Goal: Information Seeking & Learning: Learn about a topic

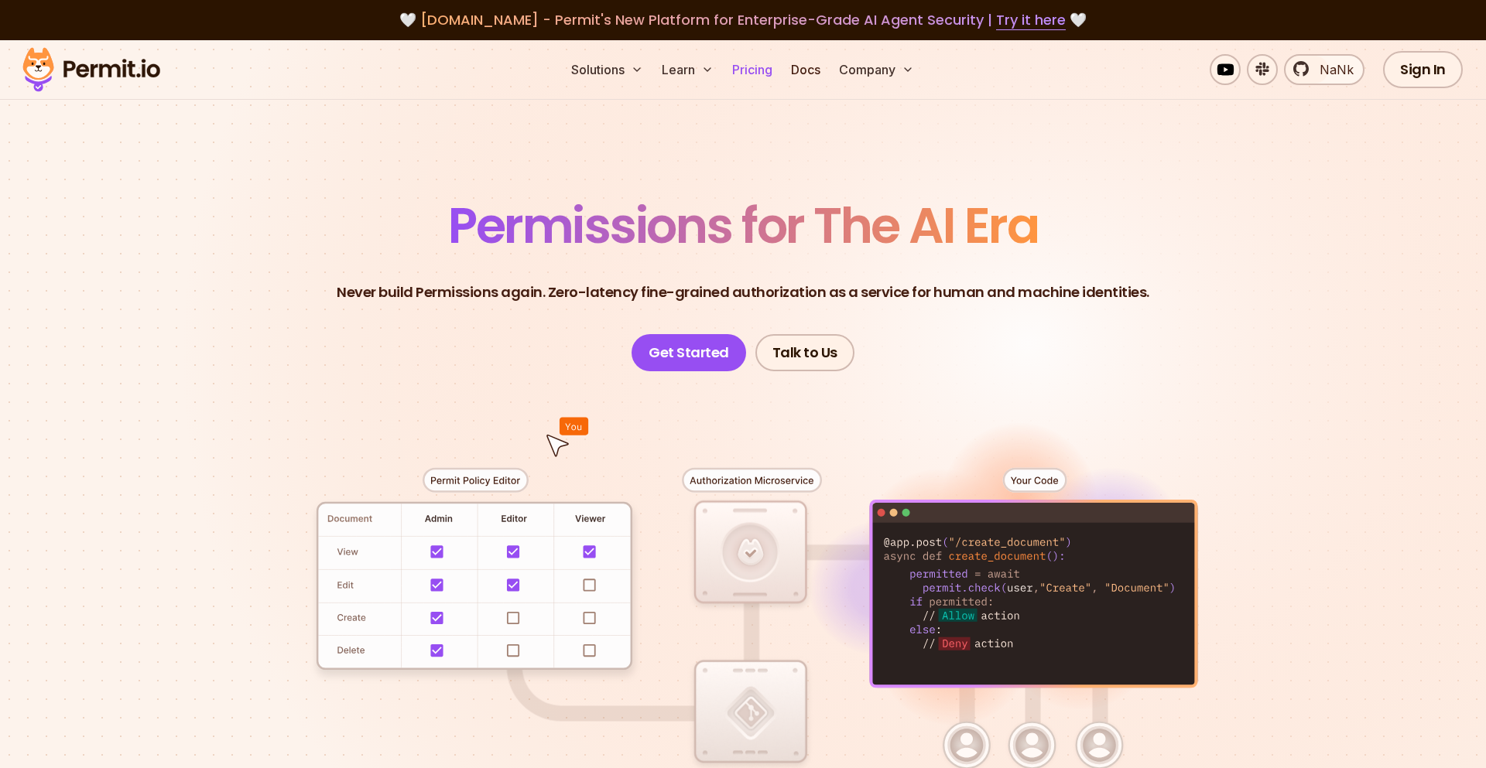
click at [757, 63] on link "Pricing" at bounding box center [752, 69] width 53 height 31
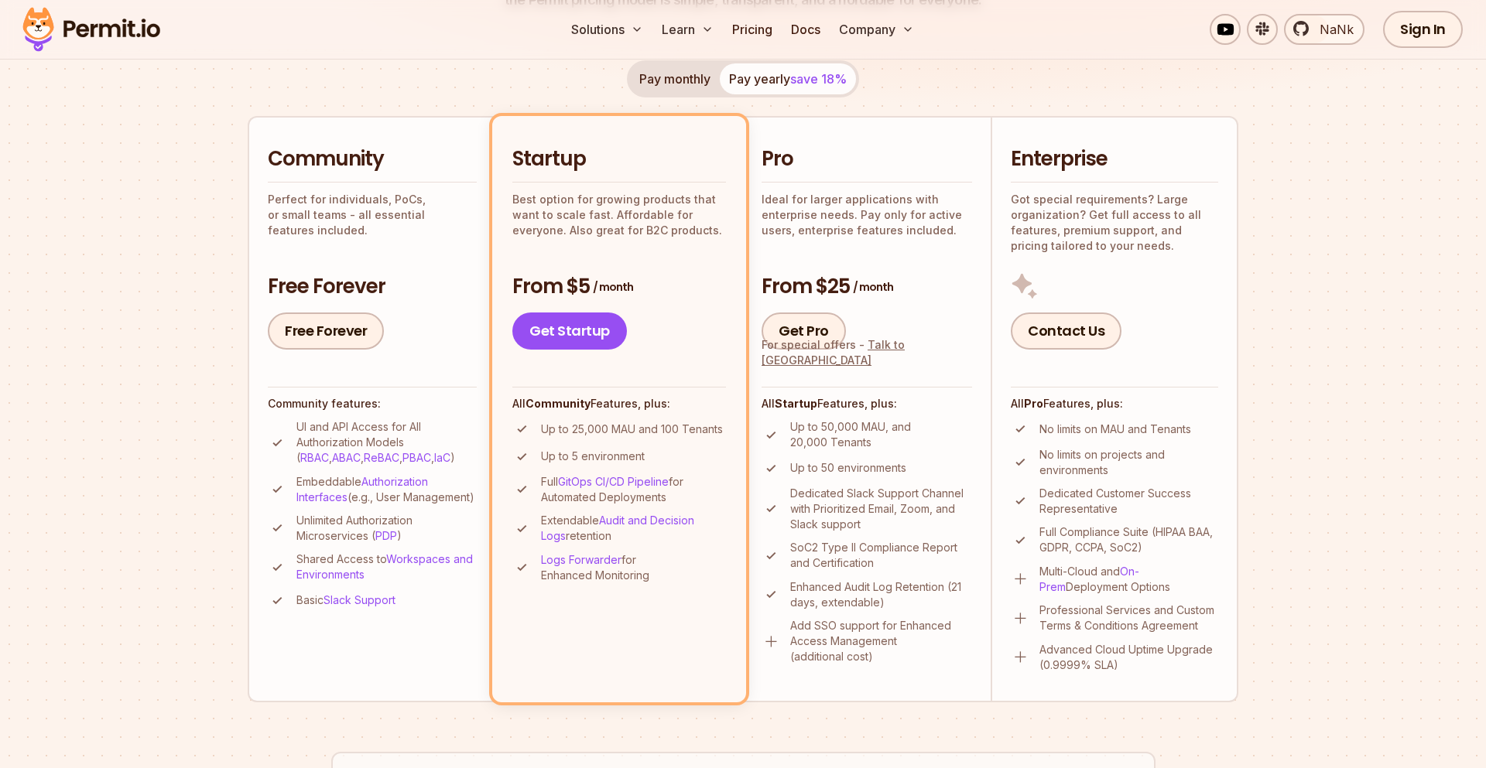
scroll to position [305, 0]
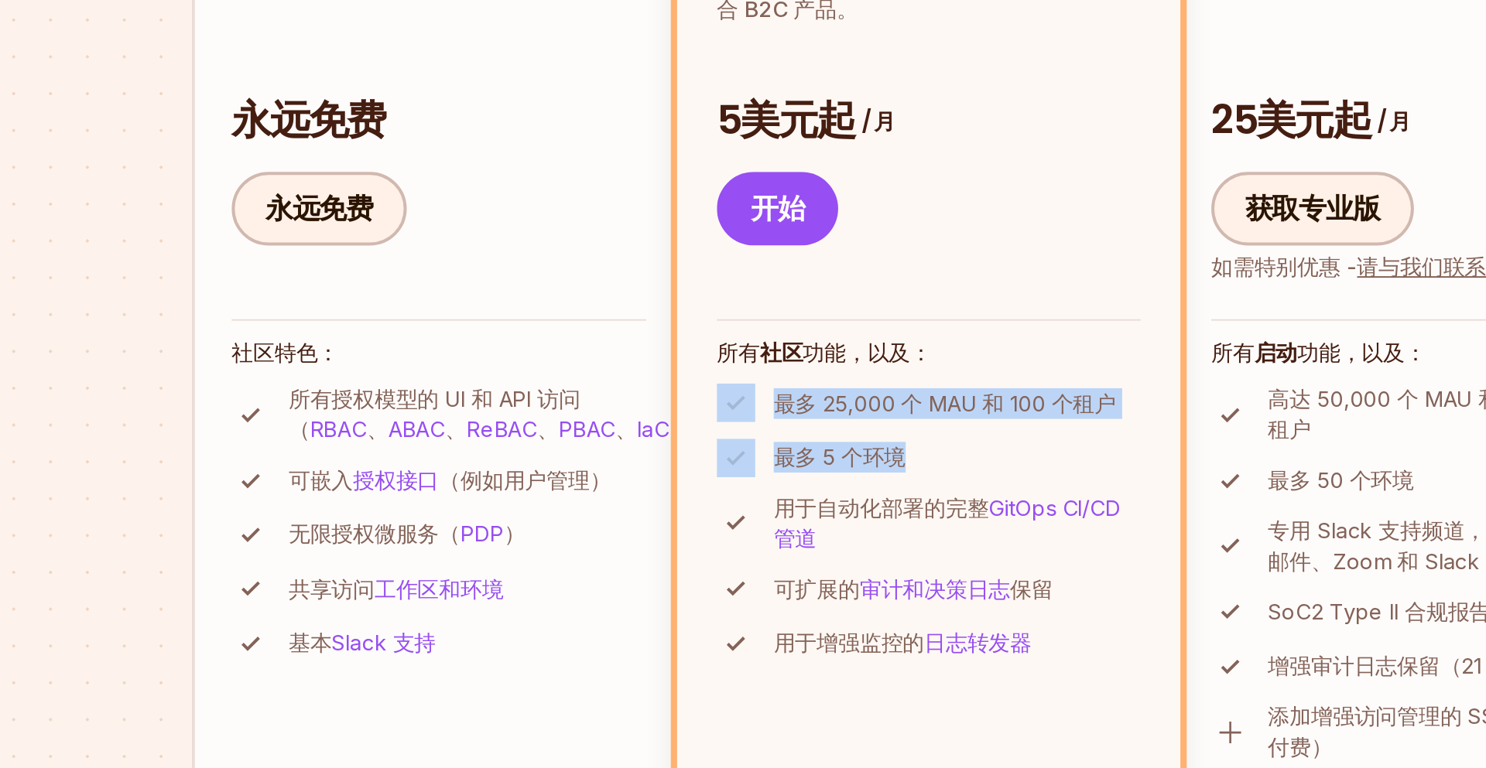
drag, startPoint x: 631, startPoint y: 450, endPoint x: 535, endPoint y: 424, distance: 99.5
click at [535, 424] on ul "最多 25,000 个 MAU 和 100 个租户 最多 5 个环境 用于自动化部署的 完整 GitOps CI/CD 管道 可扩展的 审计和决策日志 保留 …" at bounding box center [619, 481] width 214 height 141
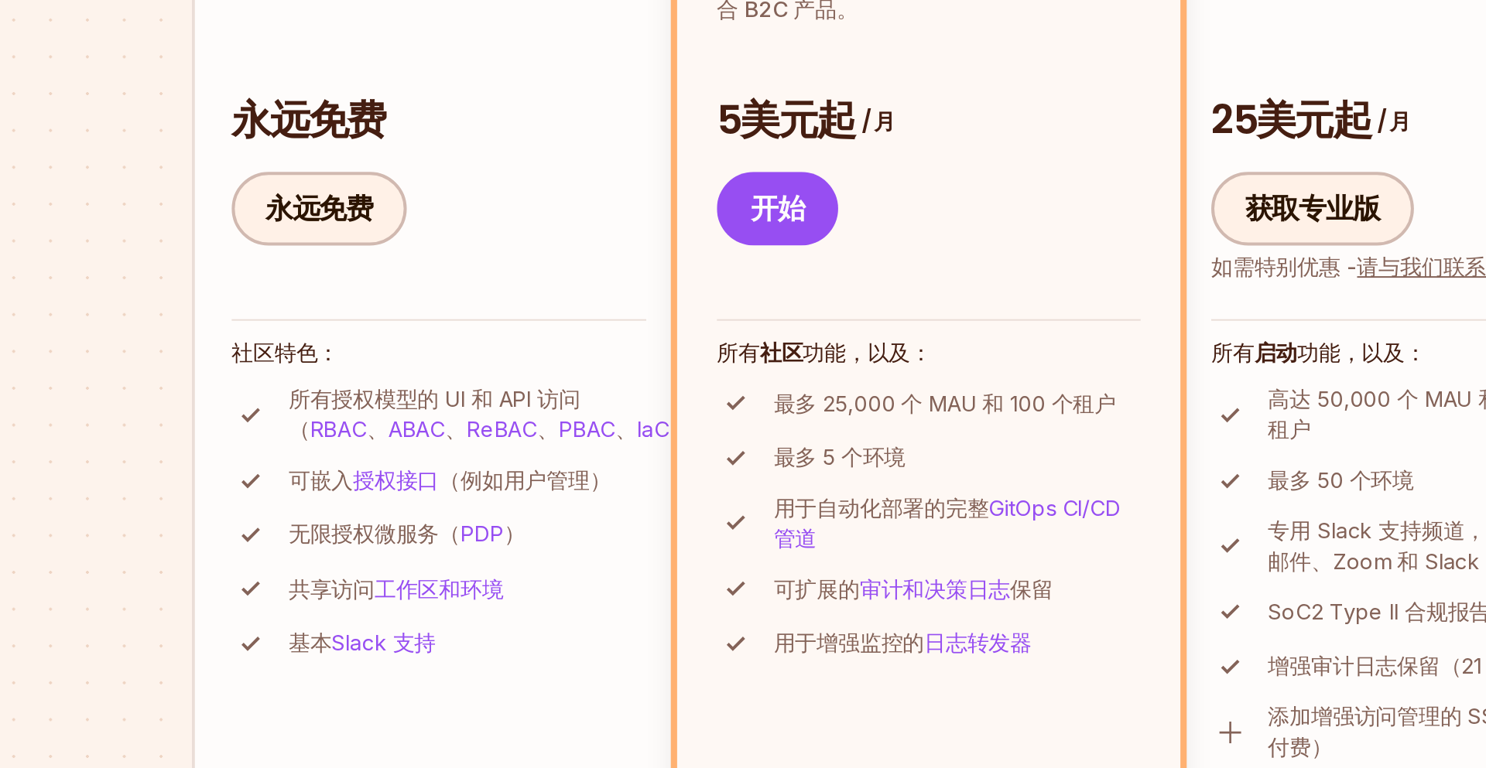
click at [552, 424] on font "最多 25,000 个 MAU 和 100 个租户" at bounding box center [627, 420] width 173 height 13
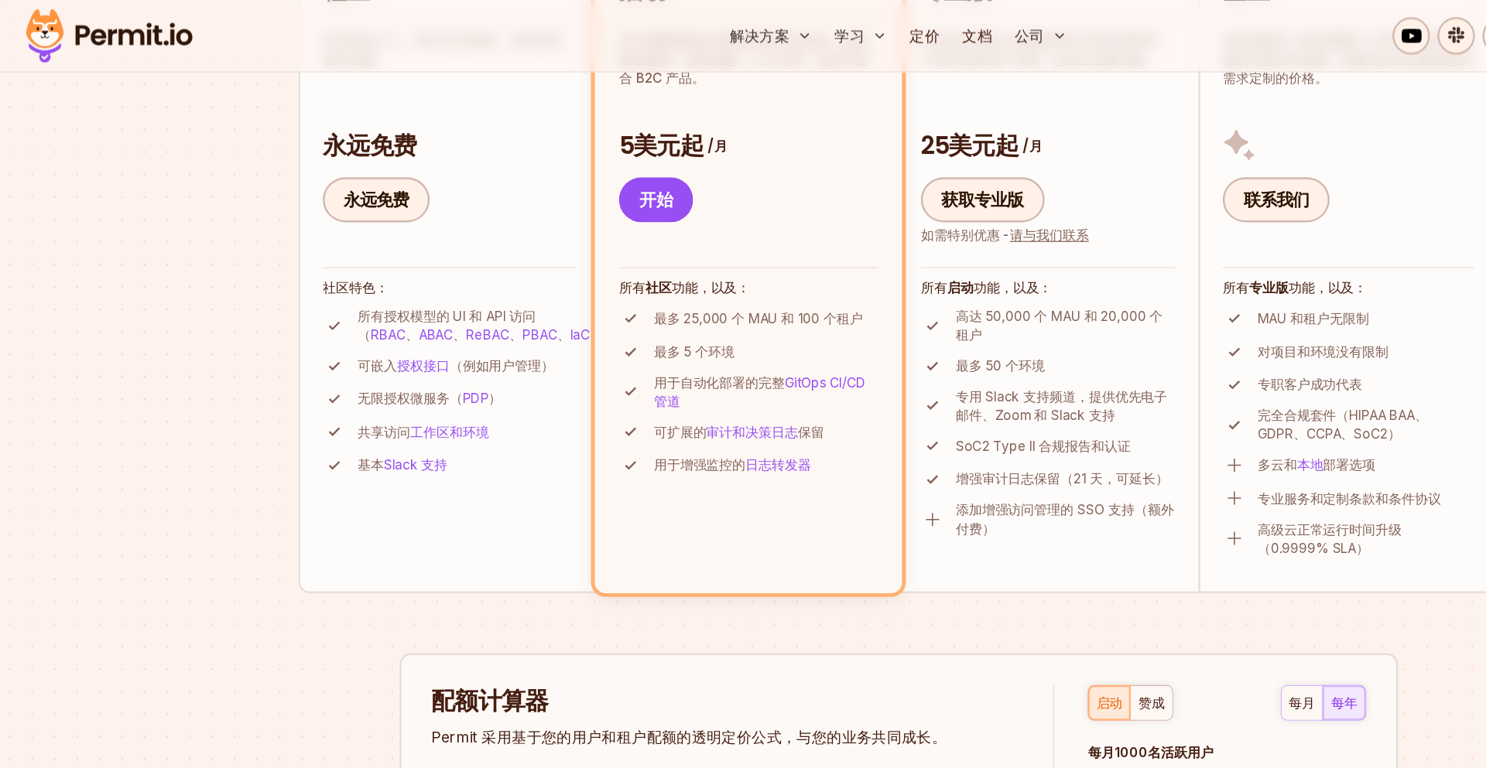
scroll to position [0, 0]
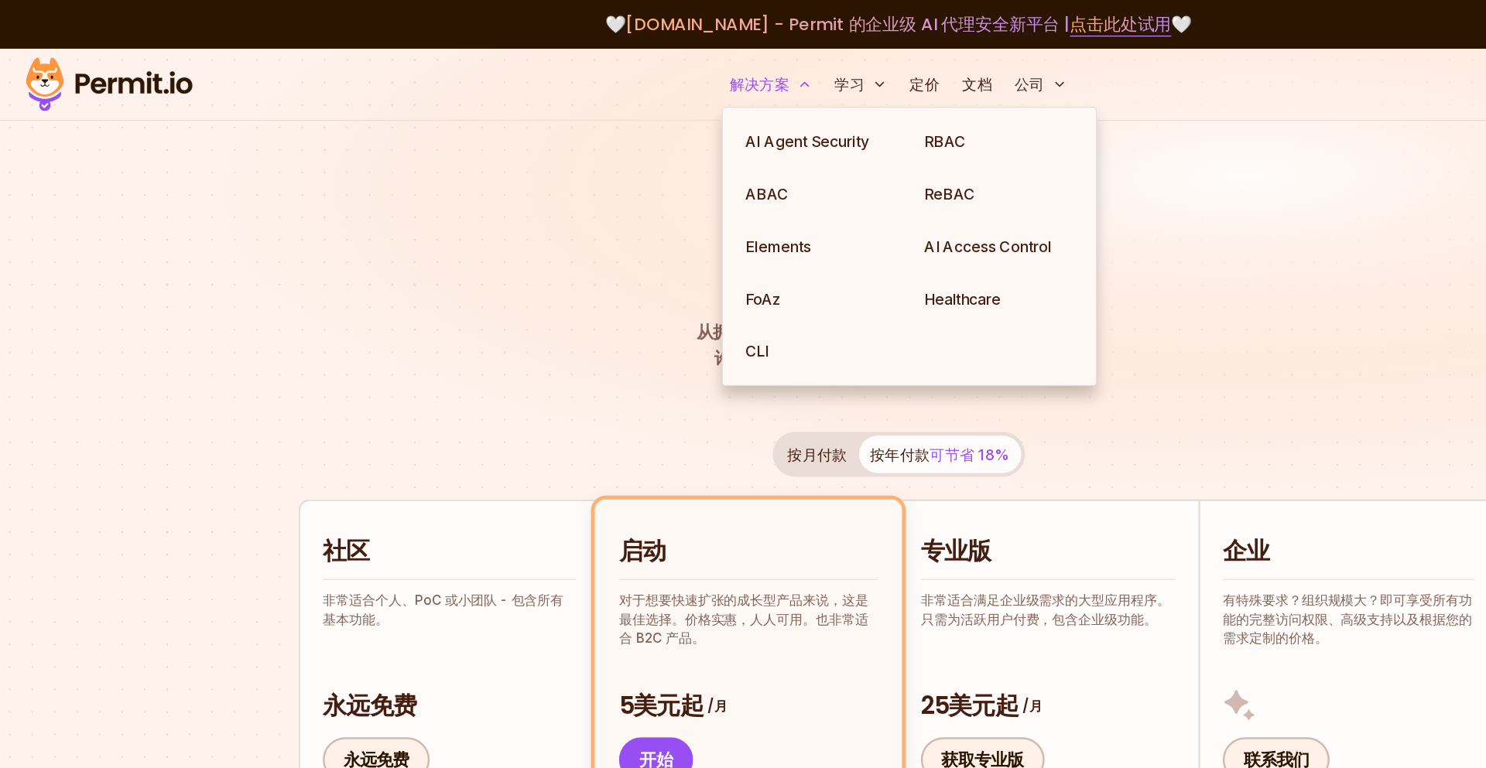
click at [626, 78] on button "解决方案" at bounding box center [637, 69] width 80 height 31
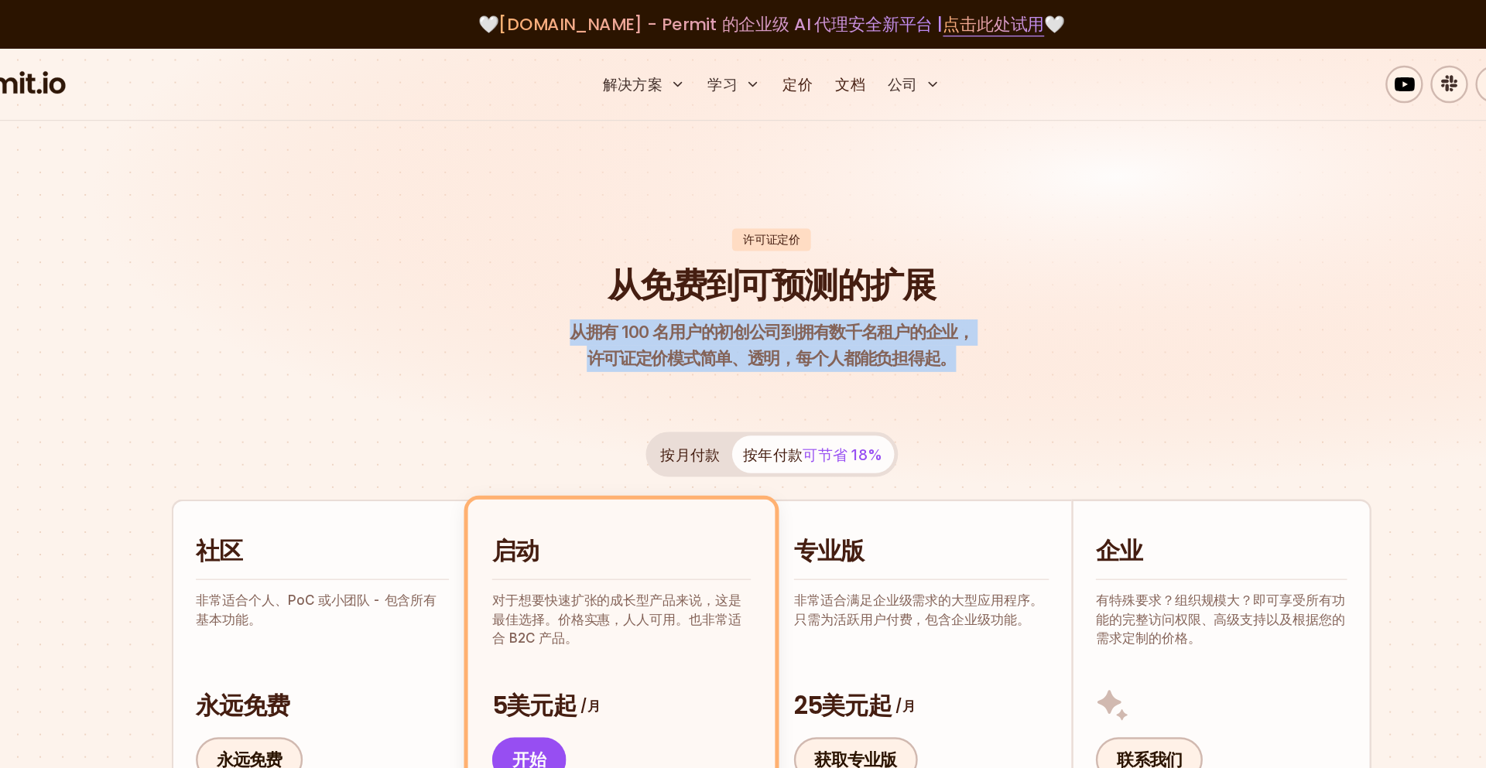
drag, startPoint x: 900, startPoint y: 298, endPoint x: 586, endPoint y: 241, distance: 319.2
click at [586, 241] on header "许可证定价 从免费到可预测的扩展 从拥有 100 名用户的初创公司到拥有数千名租户的企业， 许可证定价模式简单、透明，每个人都能负担得起。" at bounding box center [743, 248] width 990 height 119
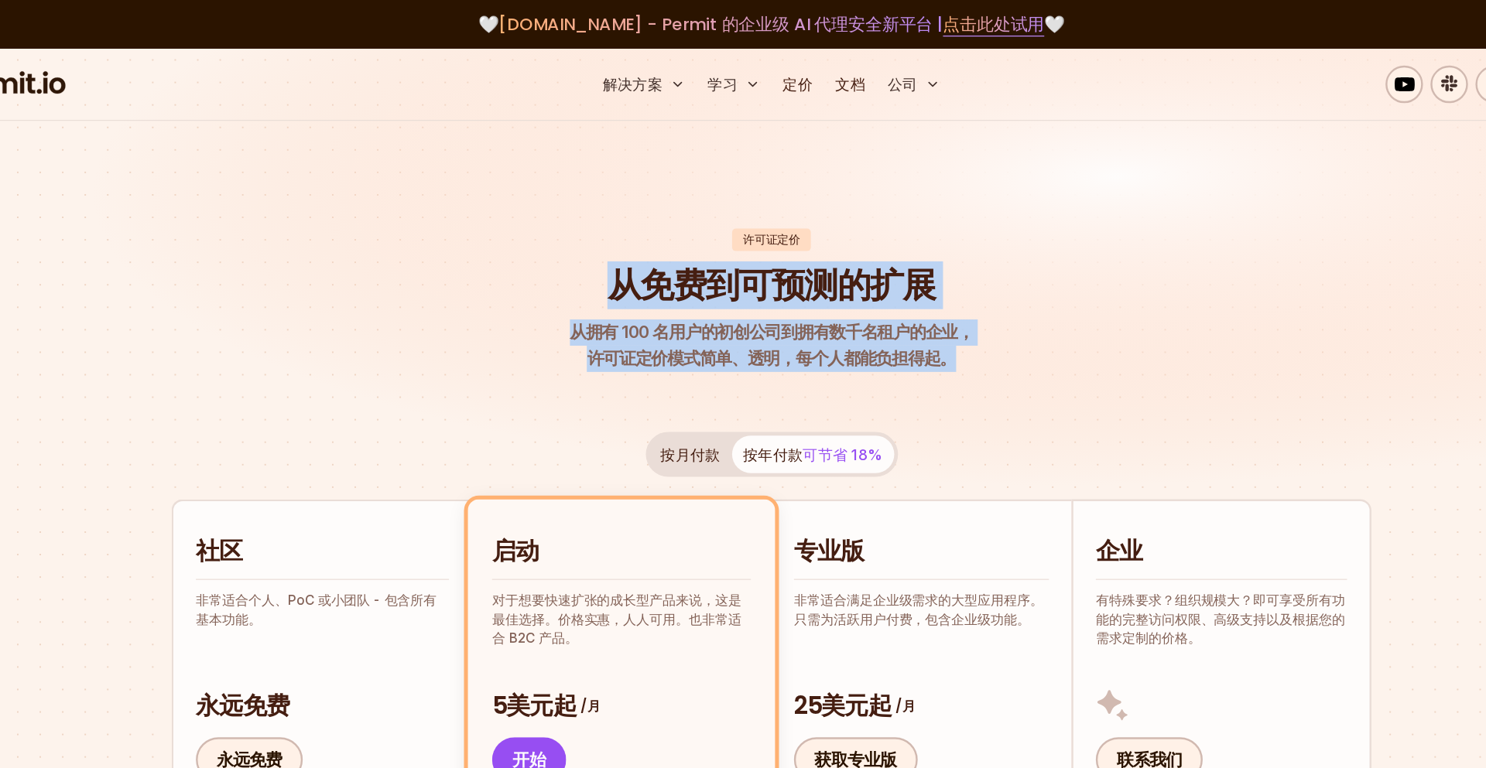
click at [586, 246] on header "许可证定价 从免费到可预测的扩展 从拥有 100 名用户的初创公司到拥有数千名租户的企业， 许可证定价模式简单、透明，每个人都能负担得起。" at bounding box center [743, 248] width 990 height 119
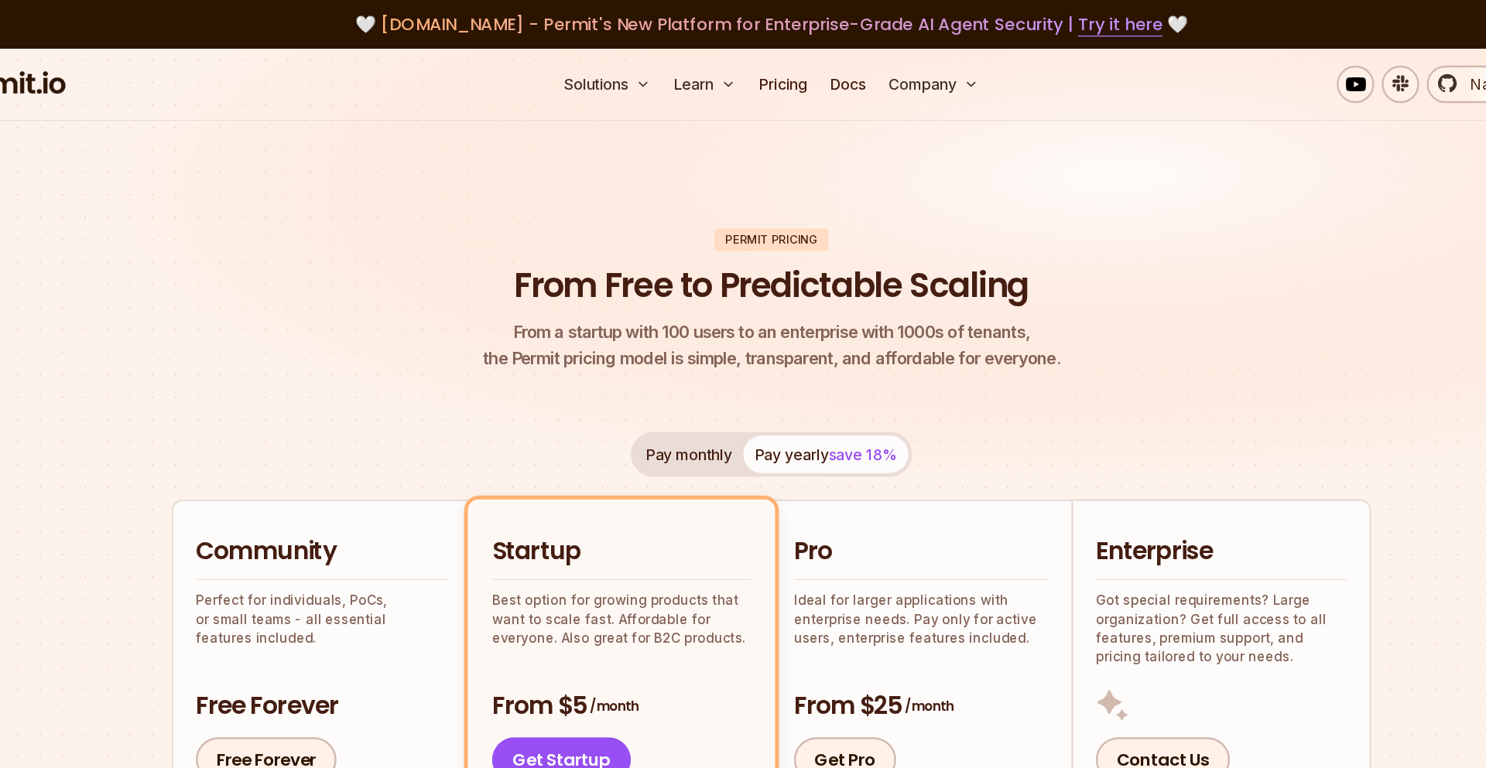
click at [657, 158] on img at bounding box center [743, 238] width 1486 height 396
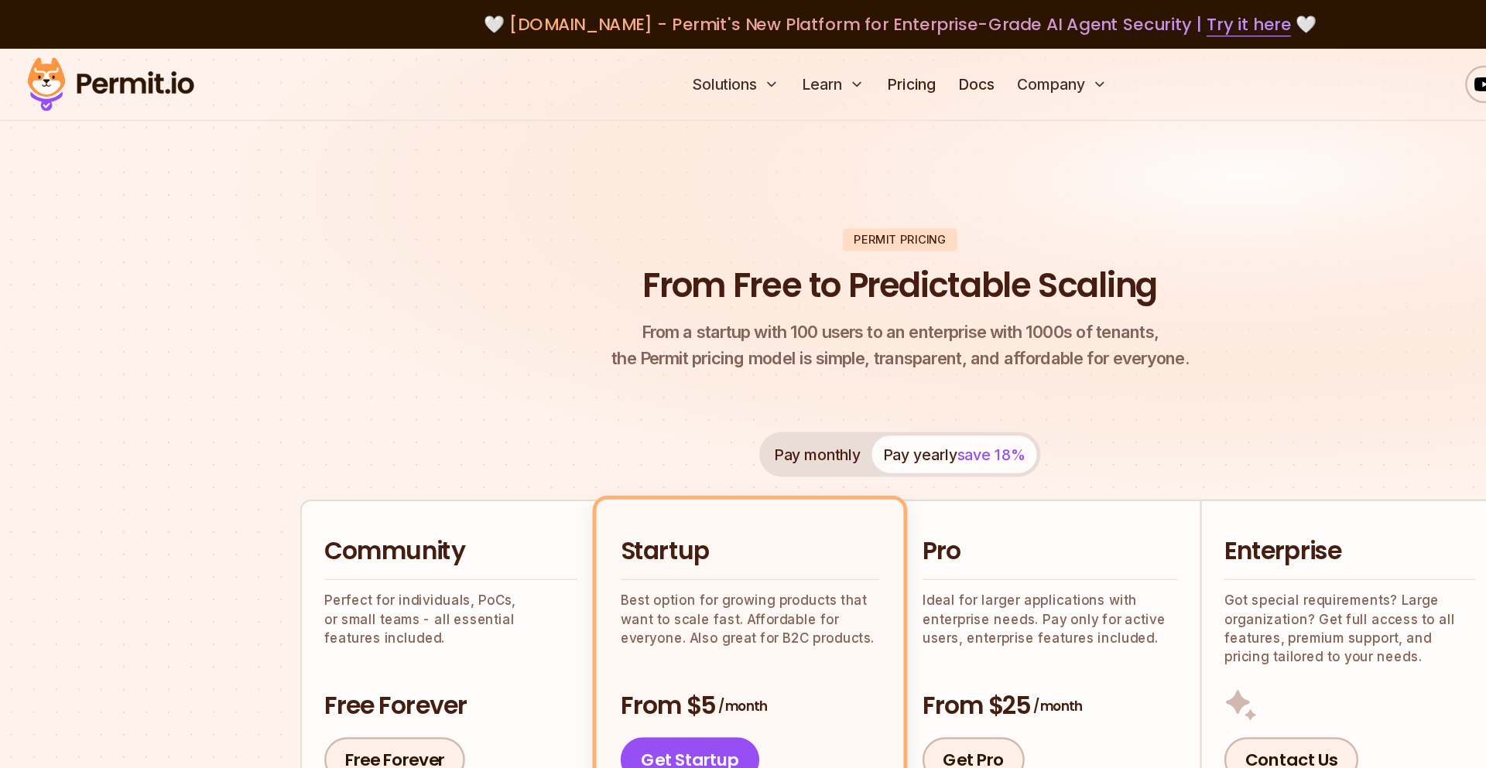
click at [124, 71] on img at bounding box center [91, 69] width 152 height 53
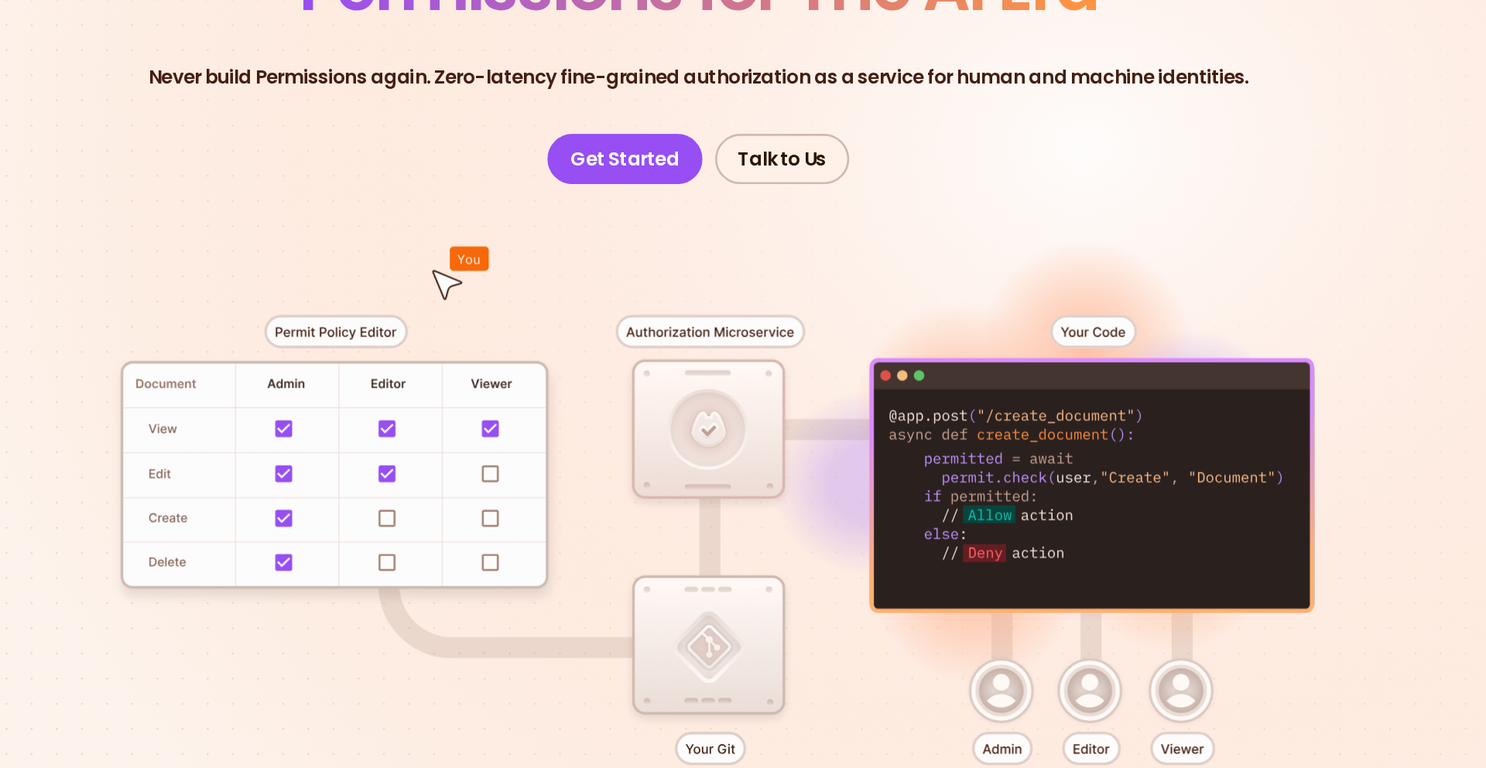
scroll to position [60, 0]
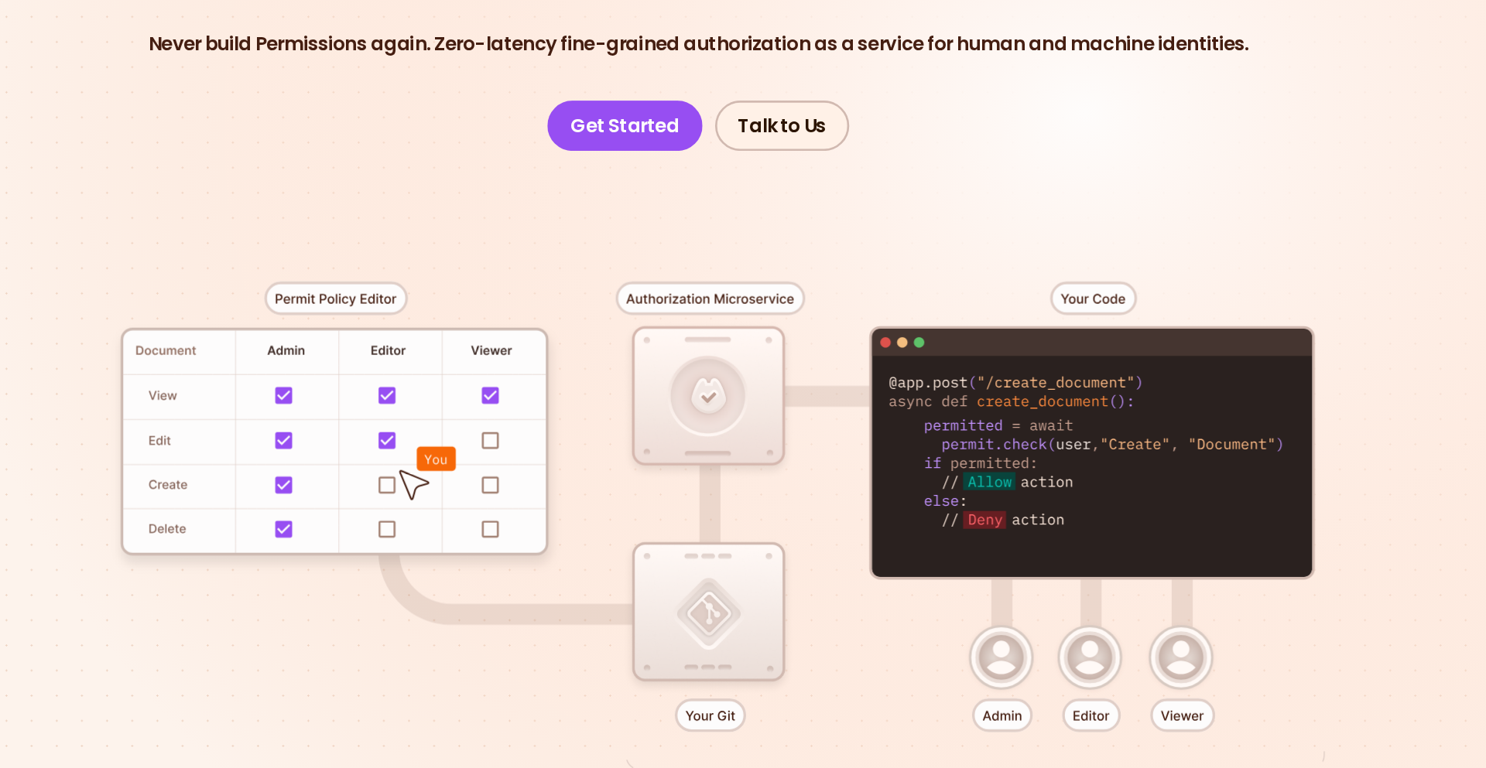
drag, startPoint x: 1081, startPoint y: 484, endPoint x: 897, endPoint y: 484, distance: 184.1
click at [897, 484] on div at bounding box center [742, 596] width 1083 height 569
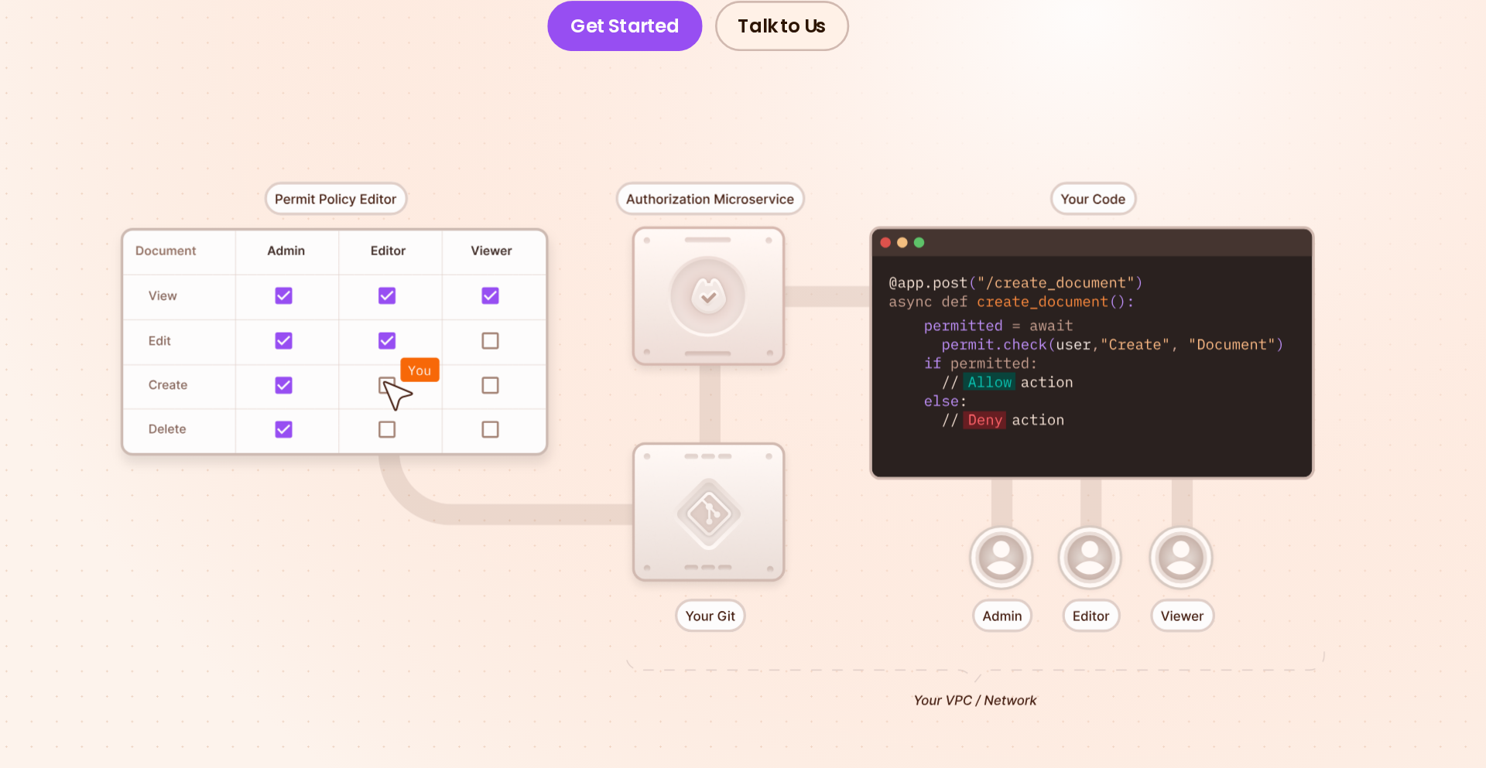
scroll to position [184, 0]
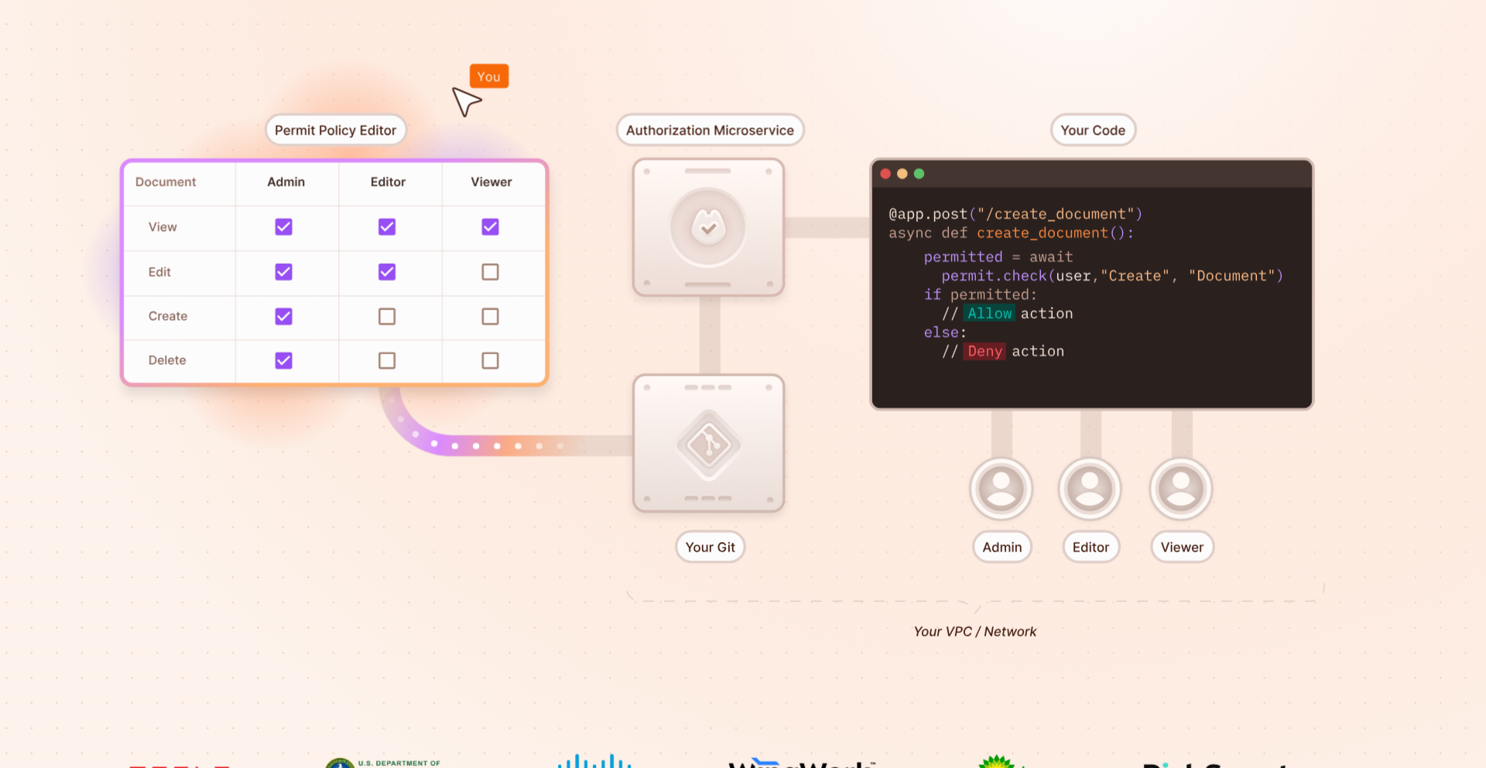
click at [953, 556] on div at bounding box center [742, 471] width 1083 height 569
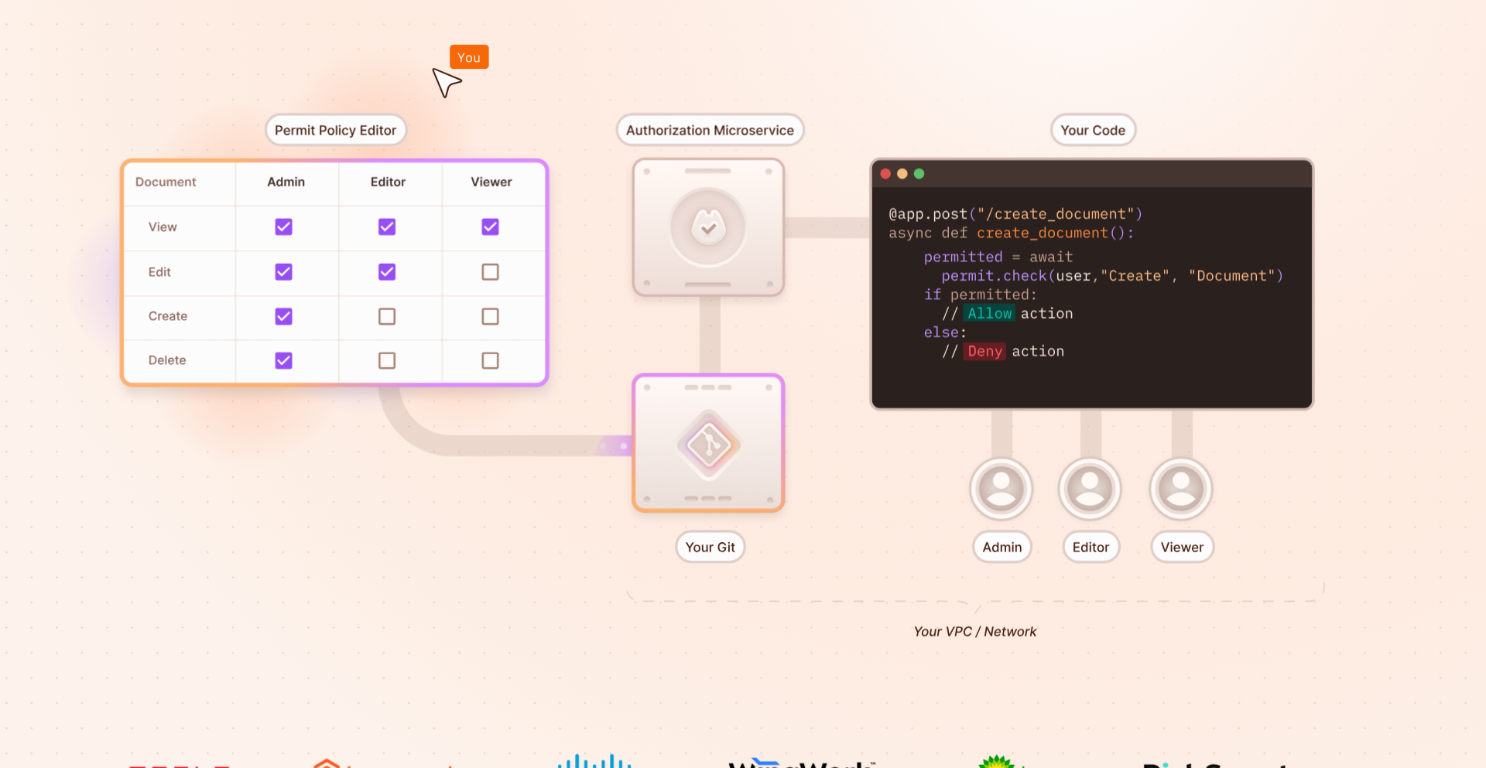
click at [1009, 561] on div at bounding box center [742, 471] width 1083 height 569
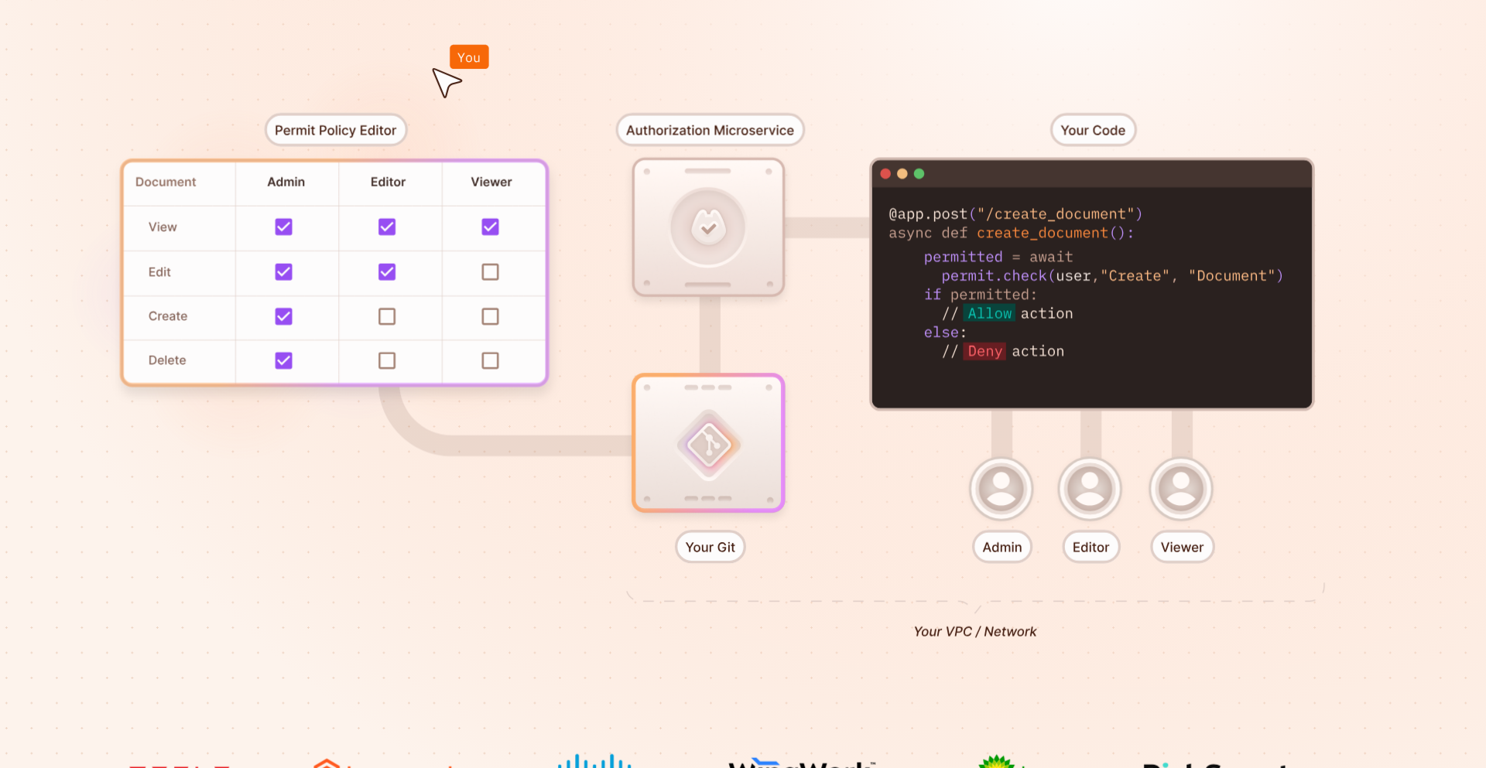
click at [1081, 571] on div at bounding box center [742, 471] width 1083 height 569
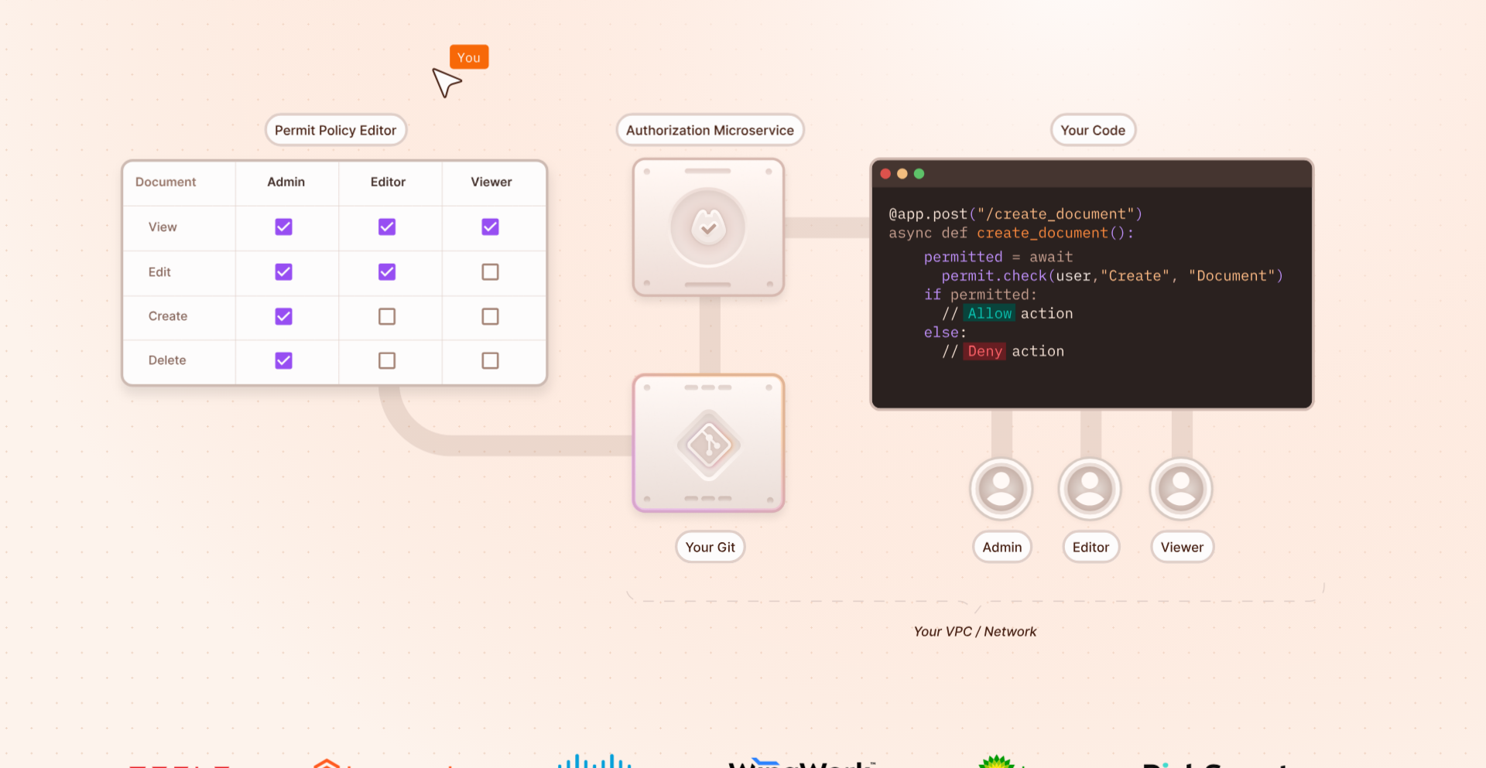
scroll to position [445, 0]
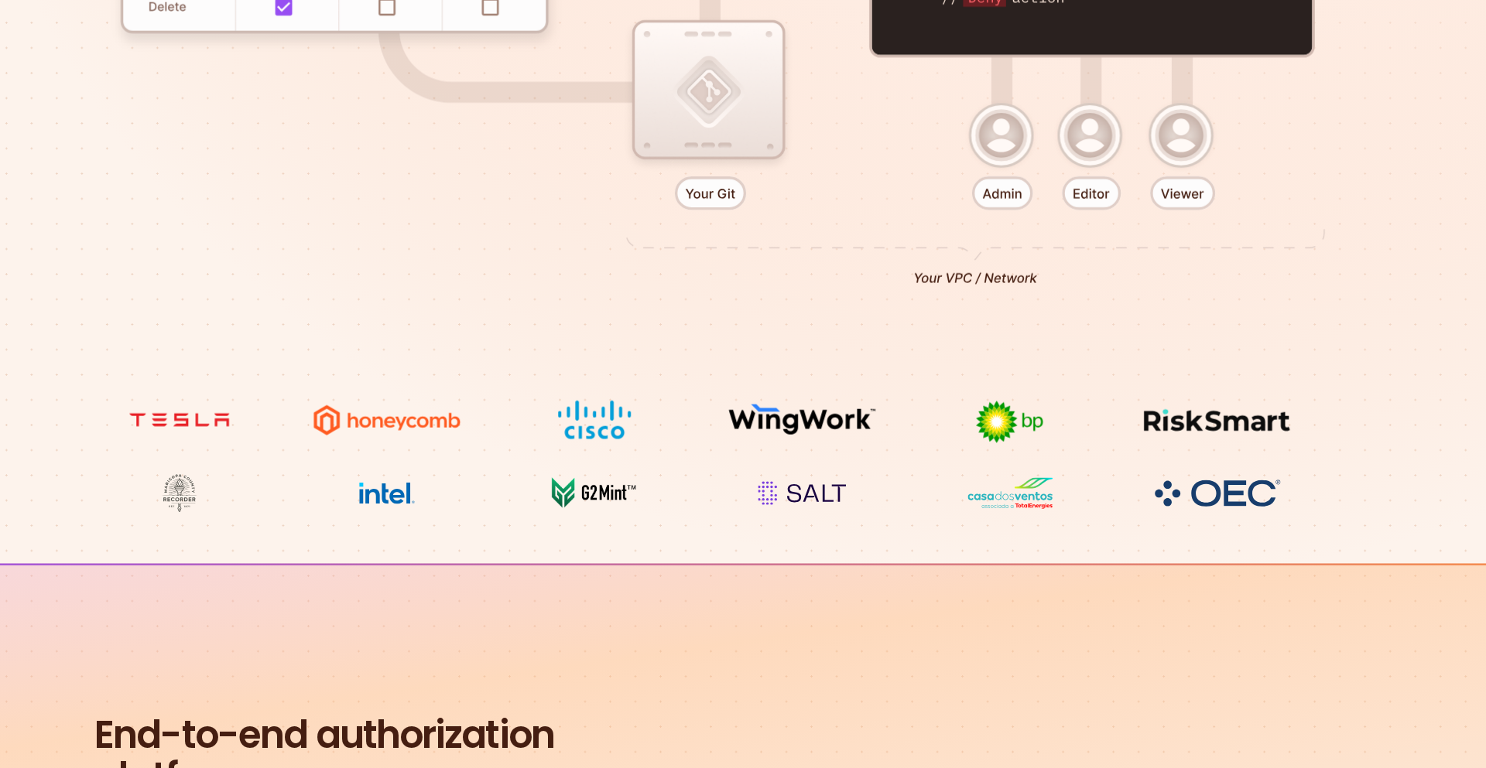
drag, startPoint x: 892, startPoint y: 396, endPoint x: 1041, endPoint y: 396, distance: 148.6
click at [1039, 396] on div at bounding box center [742, 210] width 1083 height 569
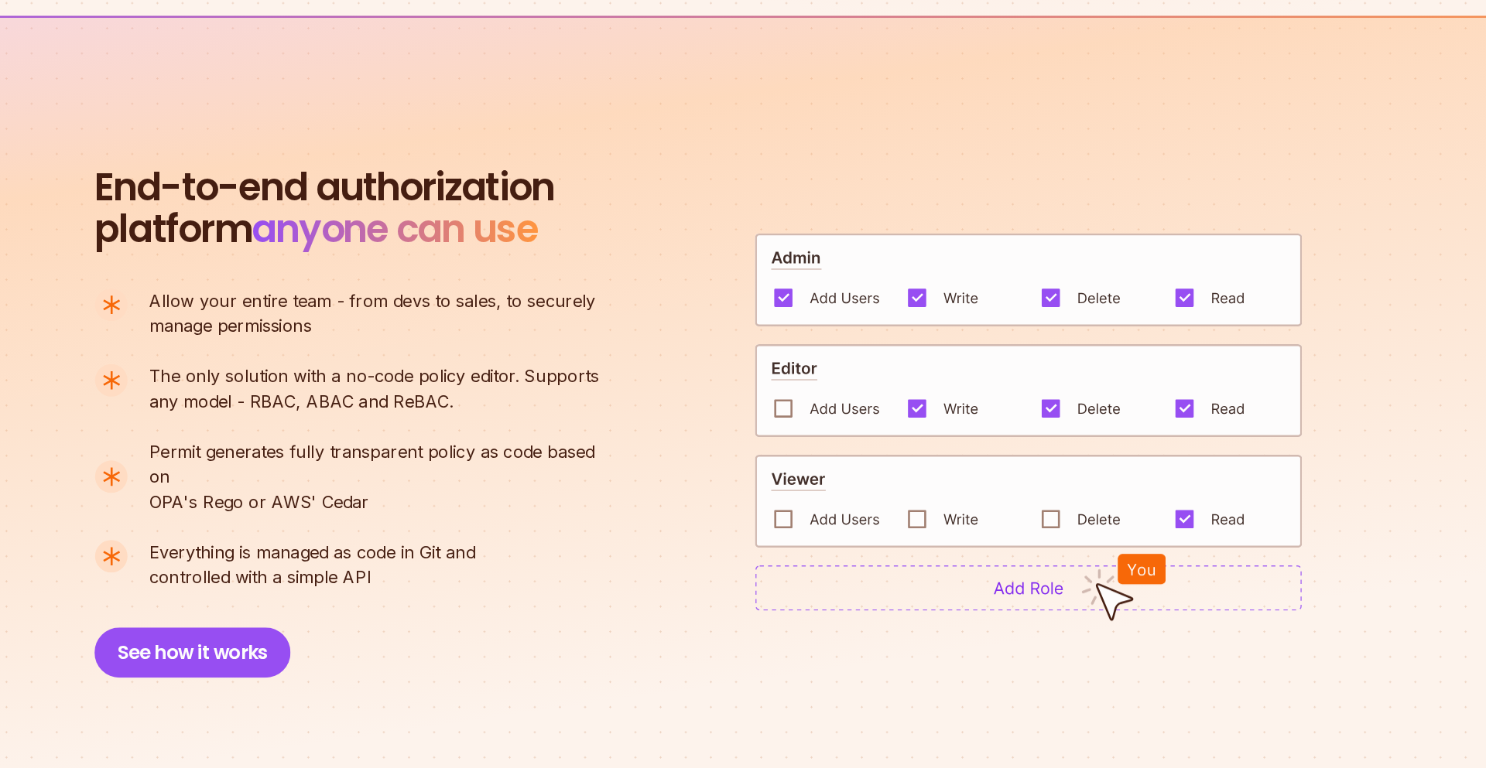
scroll to position [878, 0]
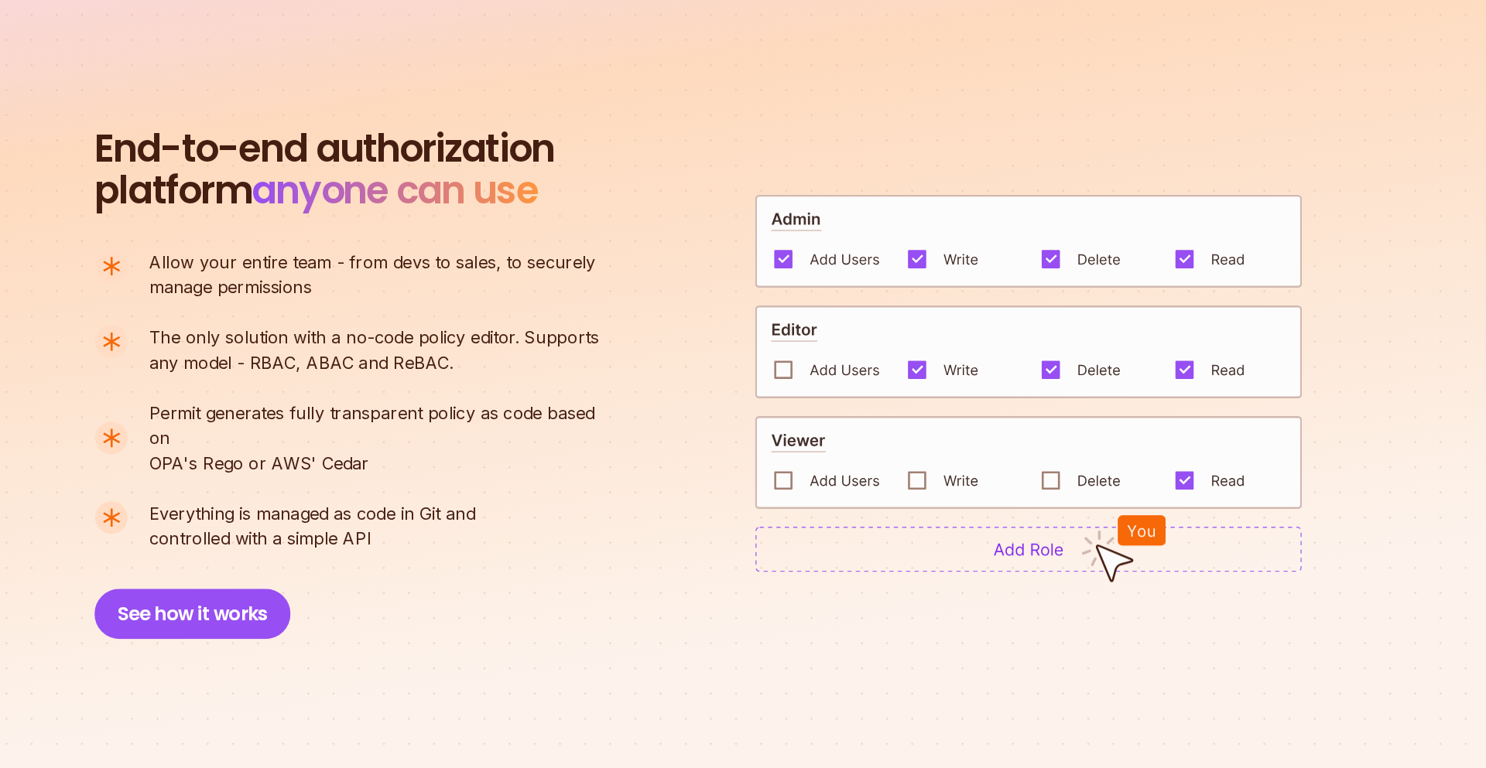
click at [804, 467] on img at bounding box center [987, 461] width 404 height 70
click at [804, 464] on img at bounding box center [987, 461] width 404 height 70
click at [1009, 248] on section "End-to-end authorization platform anyone can use A no-code authorization platfo…" at bounding box center [743, 464] width 1486 height 563
